Goal: Task Accomplishment & Management: Complete application form

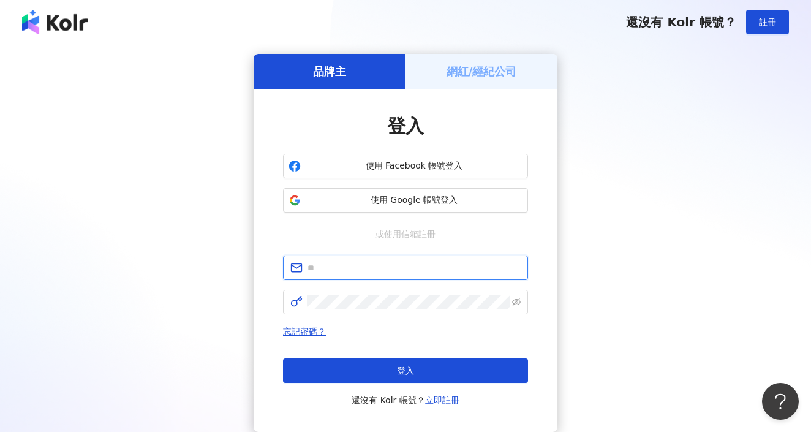
click at [384, 269] on input "text" at bounding box center [413, 267] width 213 height 13
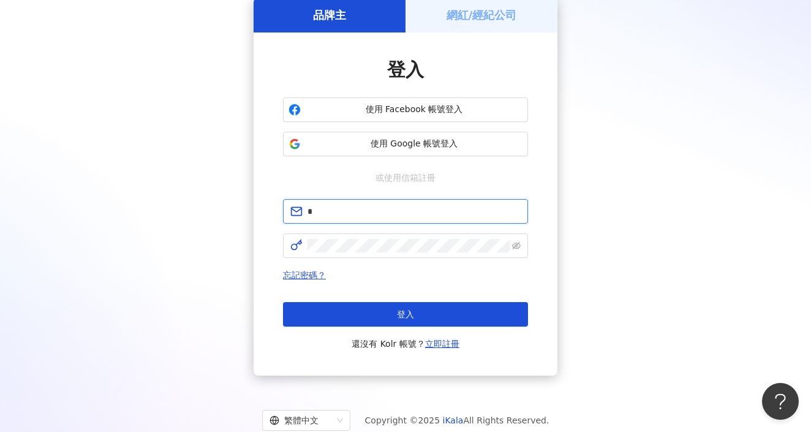
scroll to position [59, 0]
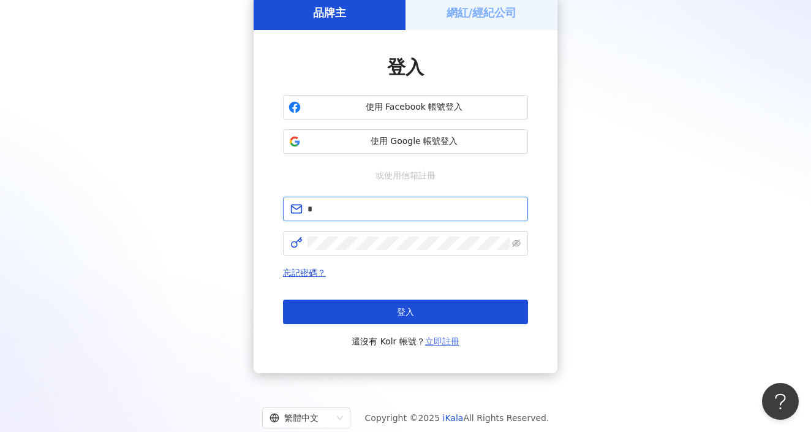
type input "*"
click at [442, 344] on link "立即註冊" at bounding box center [442, 341] width 34 height 10
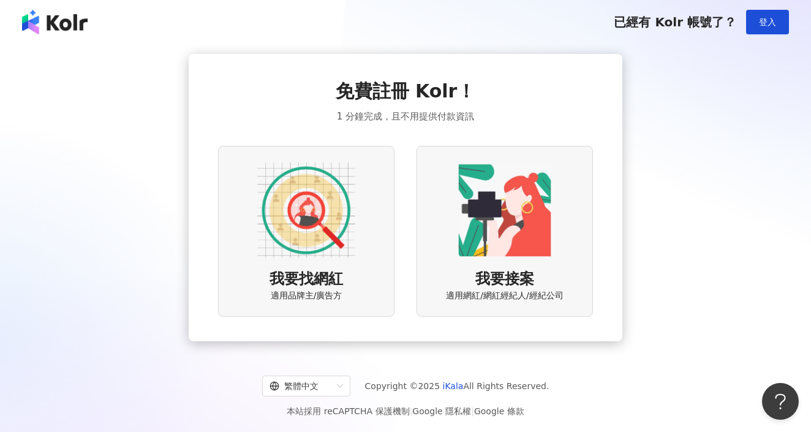
click at [477, 261] on div "我要接案 適用網紅/網紅經紀人/經紀公司" at bounding box center [504, 231] width 176 height 171
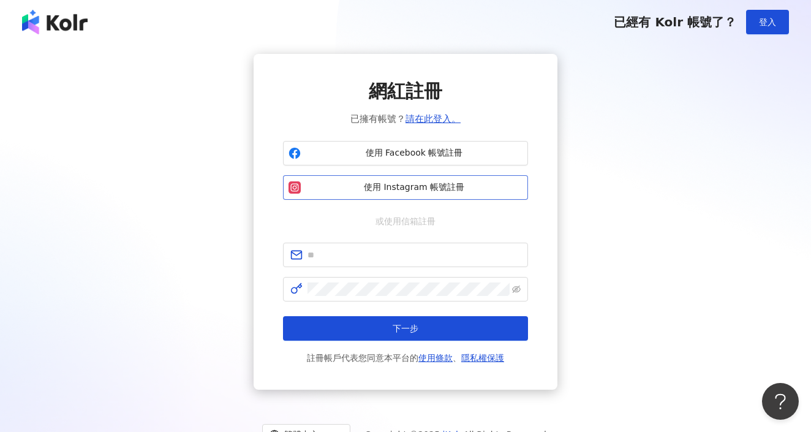
click at [421, 176] on button "使用 Instagram 帳號註冊" at bounding box center [405, 187] width 245 height 24
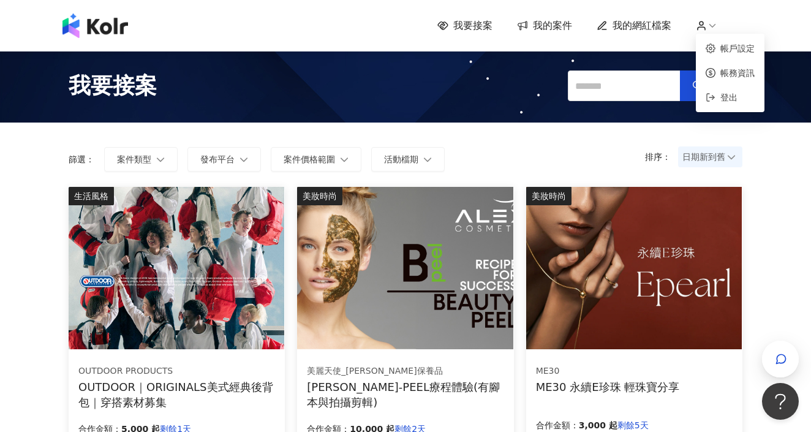
click at [706, 29] on icon at bounding box center [701, 25] width 11 height 11
click at [728, 69] on link "帳務資訊" at bounding box center [737, 73] width 34 height 10
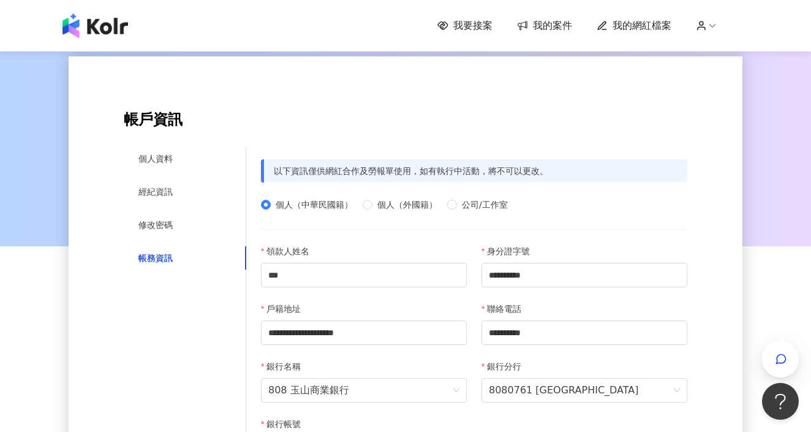
scroll to position [174, 0]
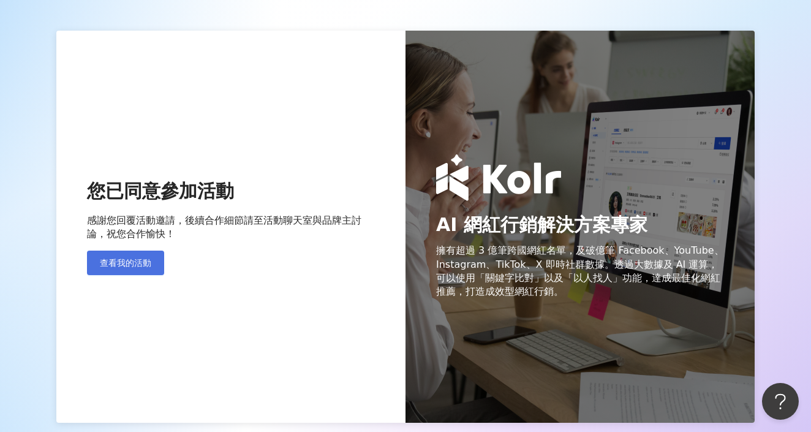
click at [128, 262] on span "查看我的活動" at bounding box center [125, 263] width 51 height 10
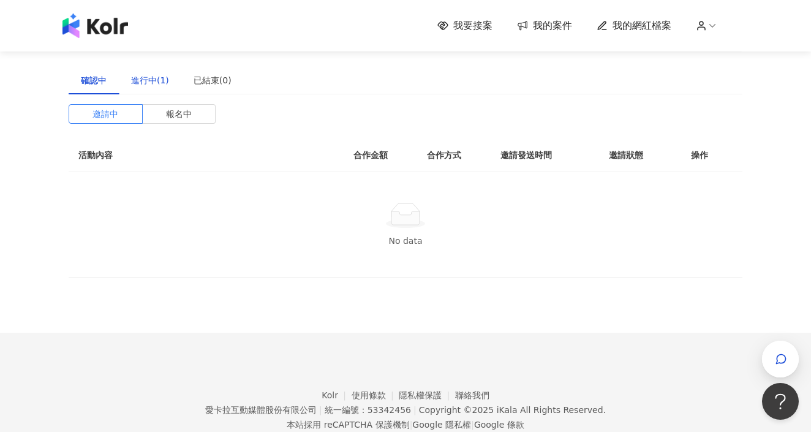
click at [157, 77] on div "進行中(1)" at bounding box center [150, 79] width 38 height 13
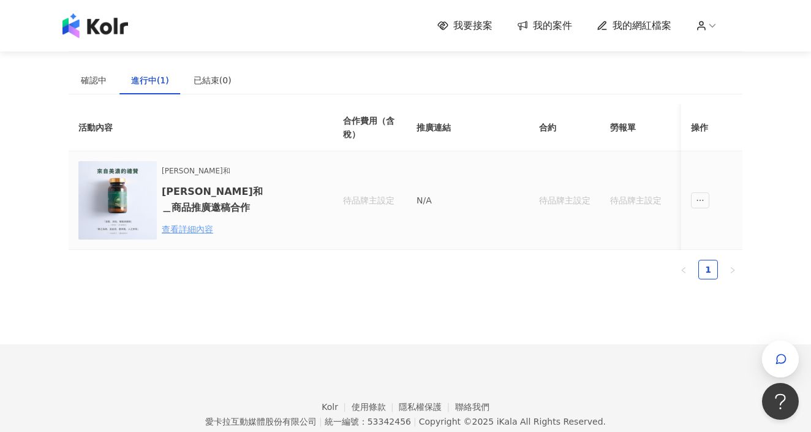
click at [203, 228] on div "查看詳細內容" at bounding box center [215, 228] width 107 height 13
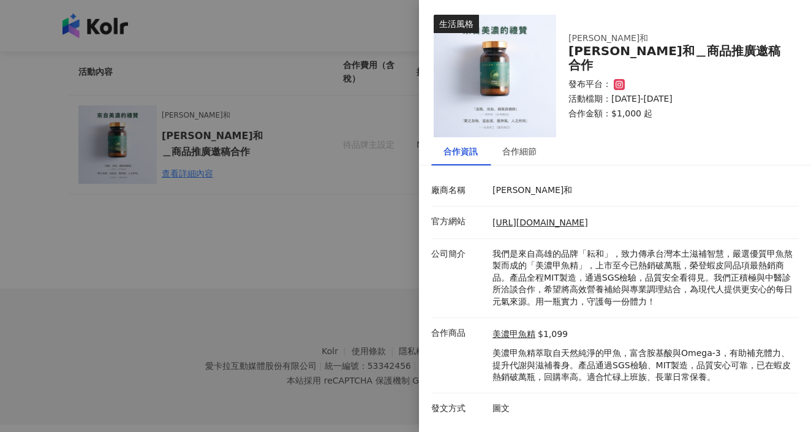
scroll to position [55, 0]
